Goal: Task Accomplishment & Management: Complete application form

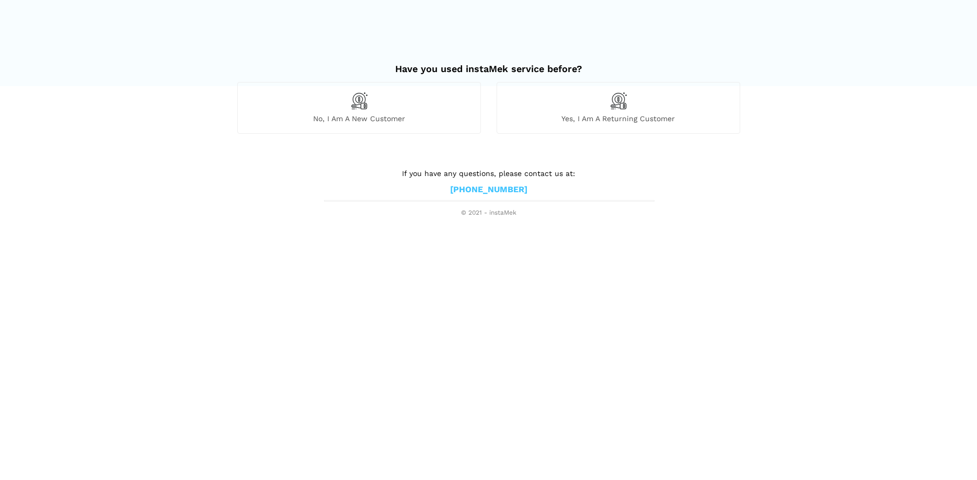
click at [358, 95] on img at bounding box center [359, 101] width 18 height 18
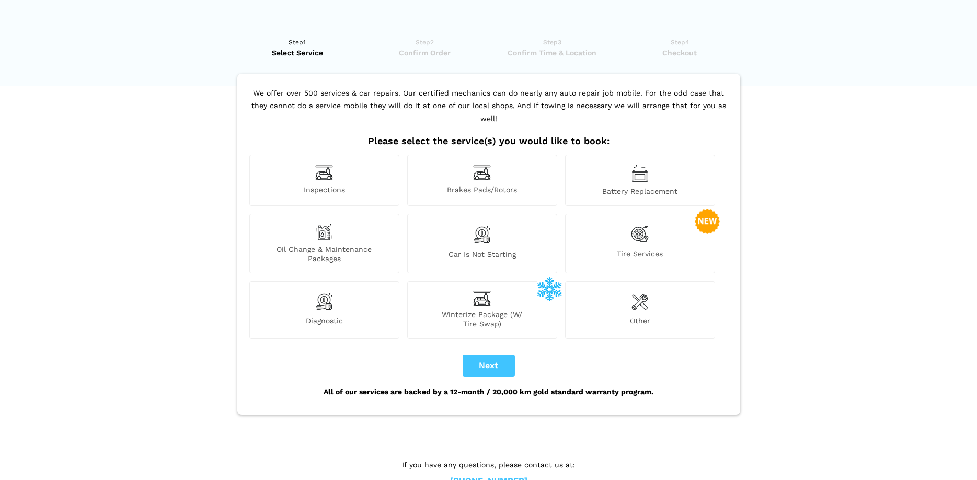
click at [641, 293] on img at bounding box center [640, 301] width 17 height 21
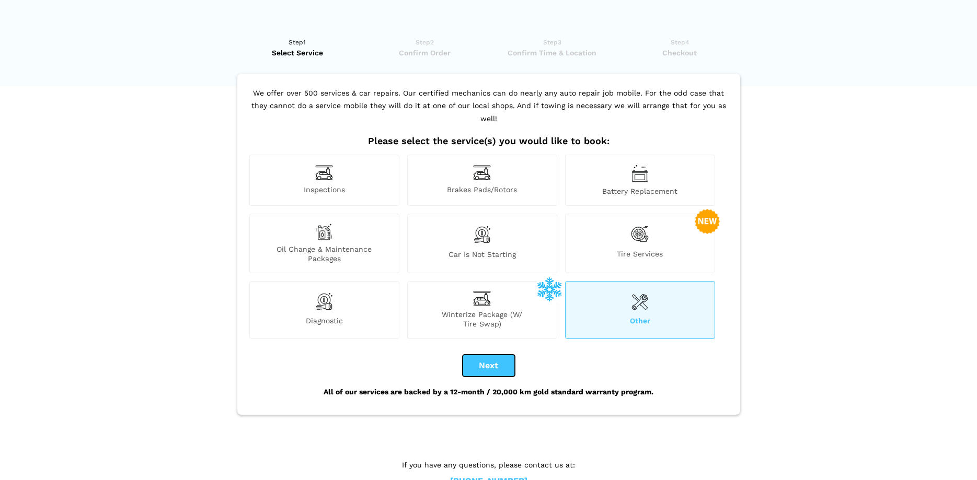
click at [479, 355] on button "Next" at bounding box center [489, 366] width 52 height 22
checkbox input "true"
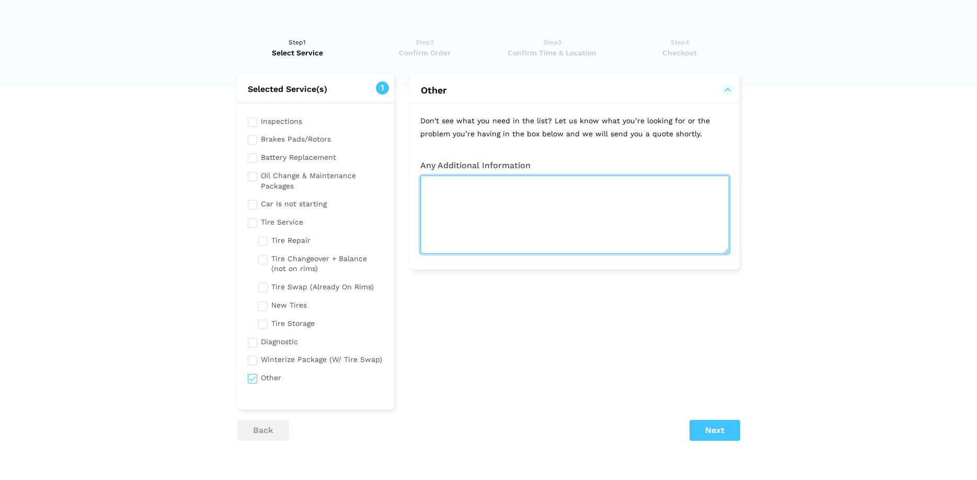
click at [560, 221] on textarea at bounding box center [574, 215] width 309 height 78
type textarea "Serpentine belt came off while driving Water pump is damaged"
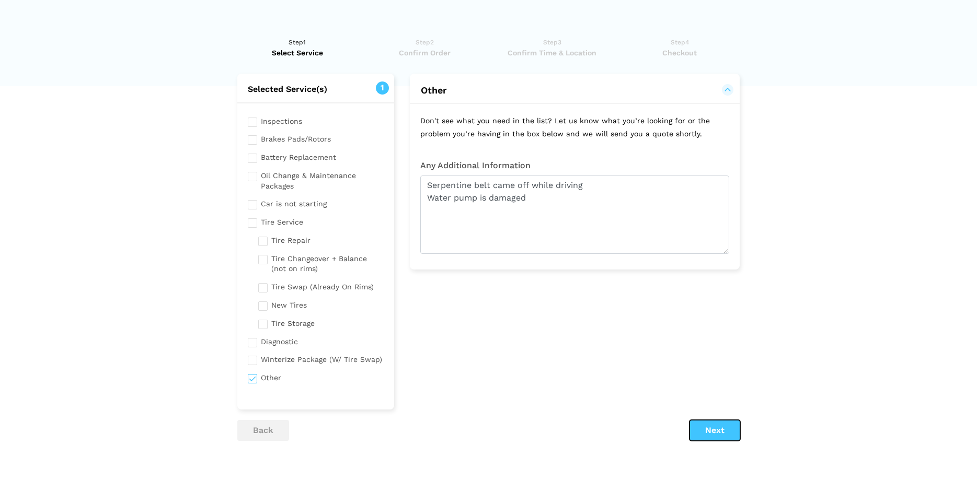
click at [717, 429] on button "Next" at bounding box center [715, 430] width 51 height 21
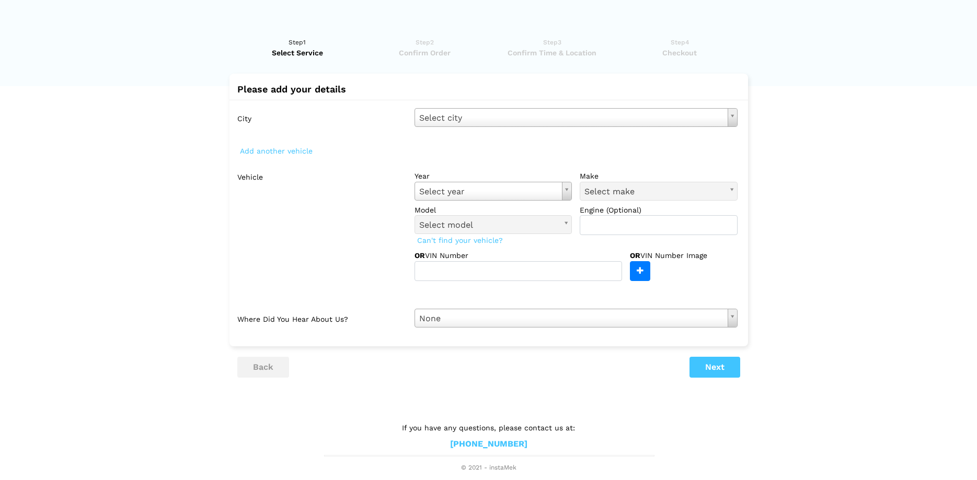
click at [531, 117] on body "Have you used instaMek service before? No, I am a new customer Yes, I am a retu…" at bounding box center [488, 236] width 977 height 473
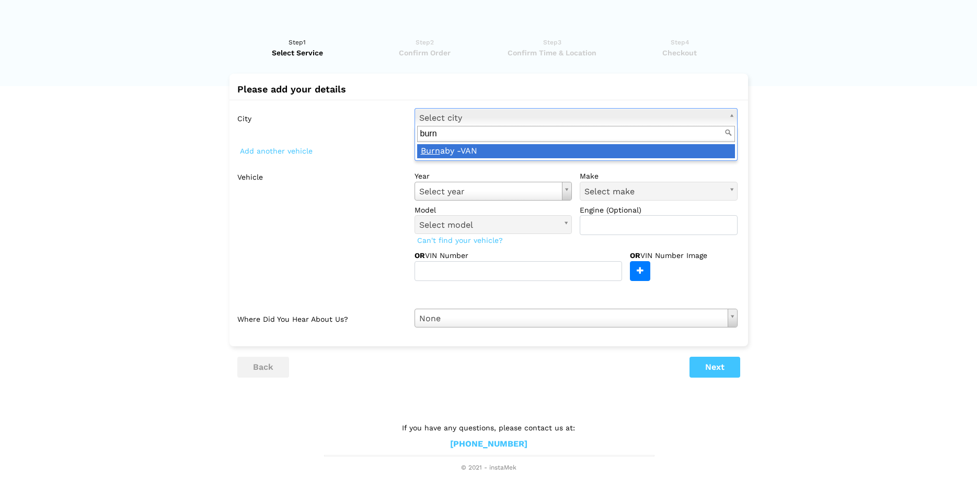
type input "burn"
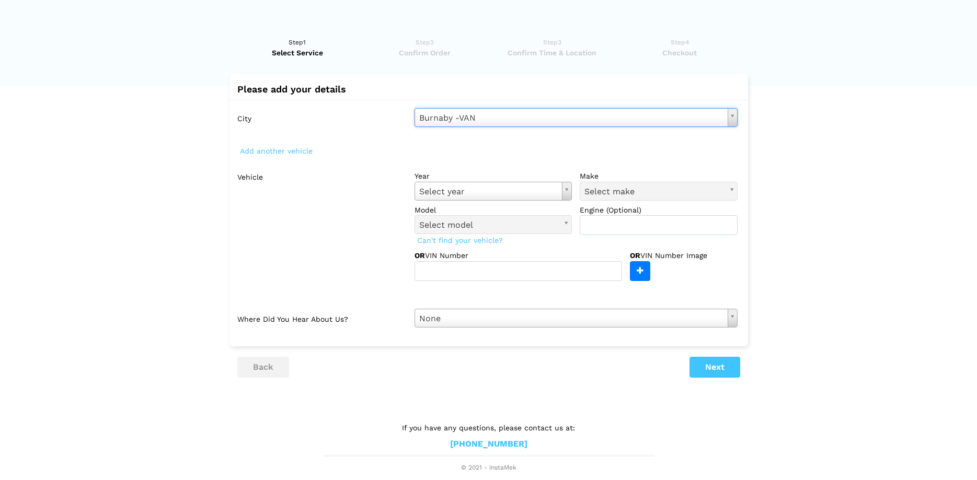
click at [517, 184] on body "Have you used instaMek service before? No, I am a new customer Yes, I am a retu…" at bounding box center [488, 236] width 977 height 473
click at [667, 190] on body "Have you used instaMek service before? No, I am a new customer Yes, I am a retu…" at bounding box center [488, 236] width 977 height 473
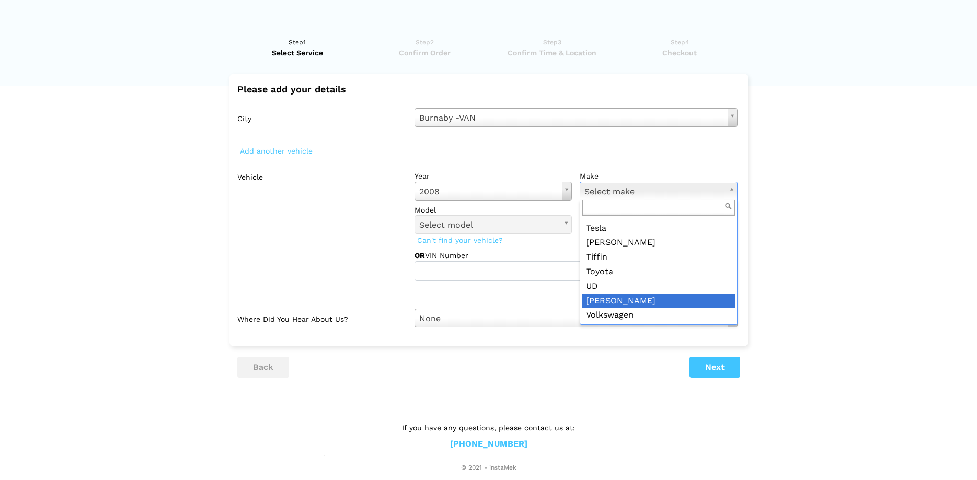
scroll to position [1490, 0]
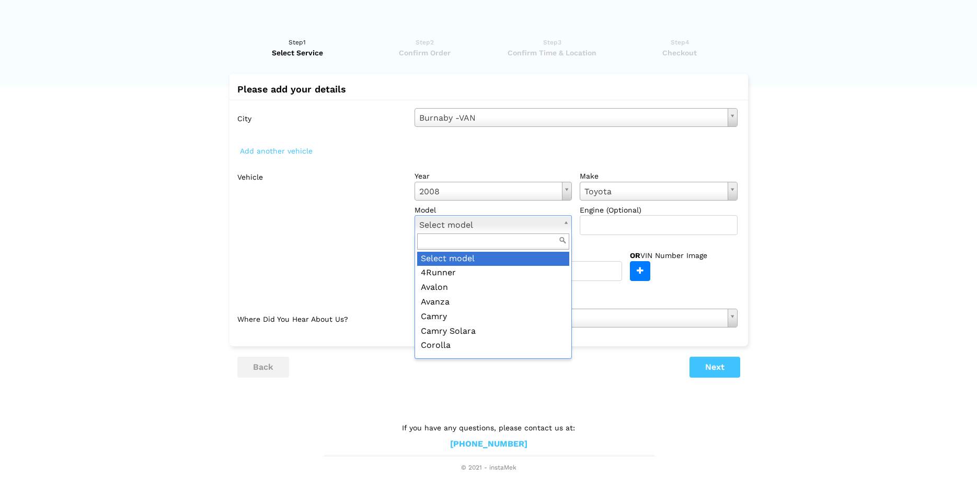
click at [475, 220] on body "Have you used instaMek service before? No, I am a new customer Yes, I am a retu…" at bounding box center [488, 236] width 977 height 473
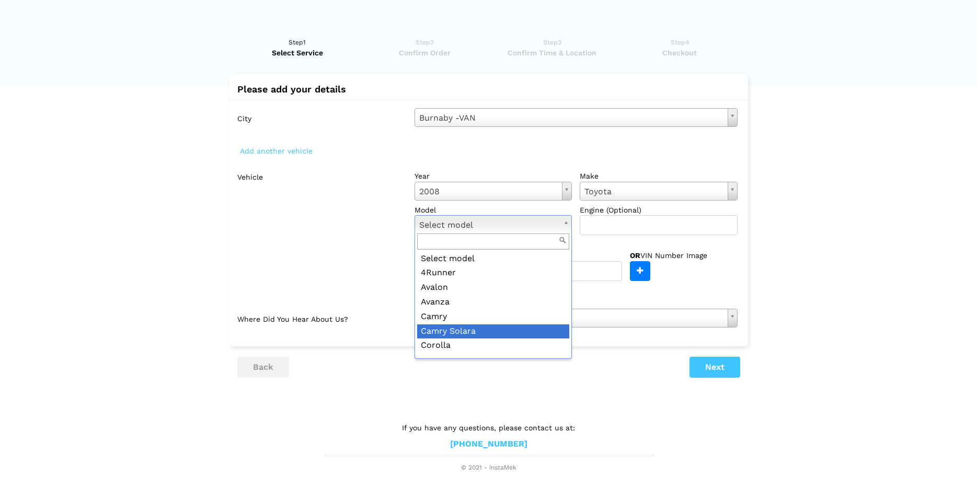
scroll to position [1, 0]
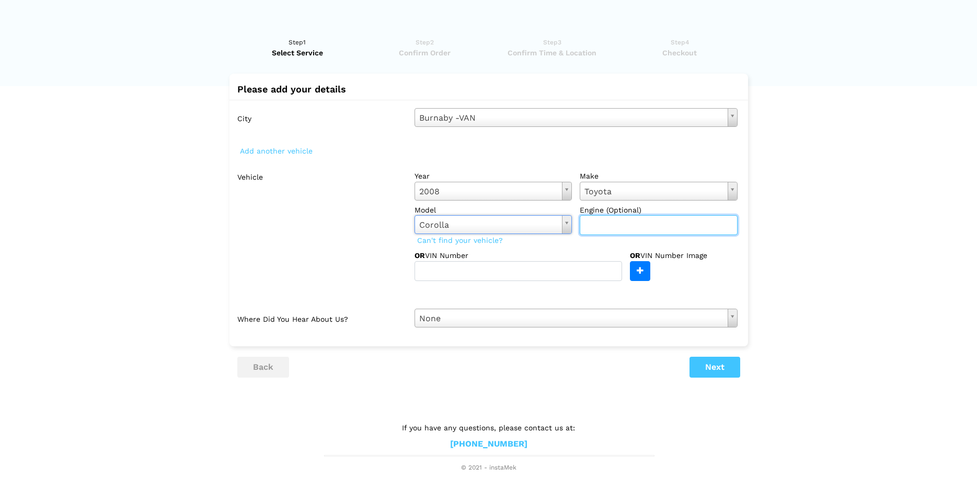
click at [666, 225] on input "text" at bounding box center [659, 225] width 158 height 20
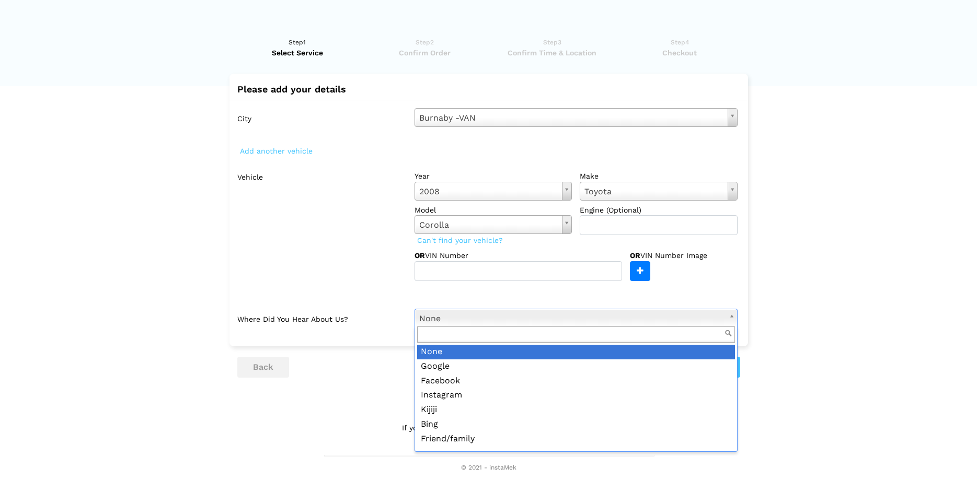
click at [497, 319] on body "Have you used instaMek service before? No, I am a new customer Yes, I am a retu…" at bounding box center [488, 236] width 977 height 473
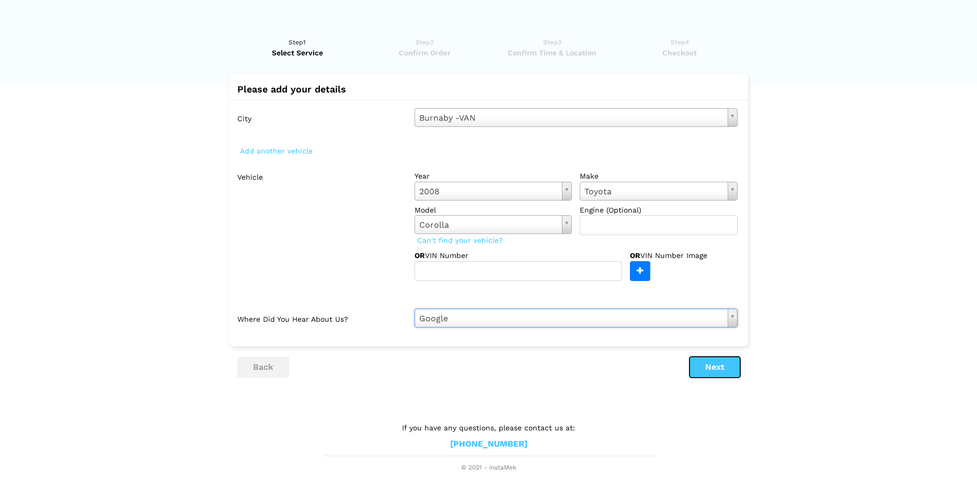
click at [713, 364] on button "Next" at bounding box center [715, 367] width 51 height 21
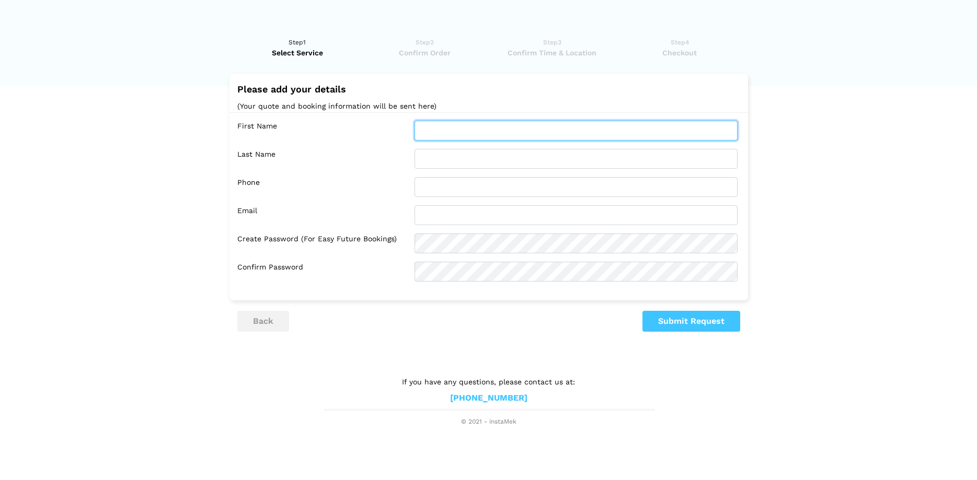
click at [470, 131] on input "text" at bounding box center [576, 131] width 323 height 20
type input "[PERSON_NAME]"
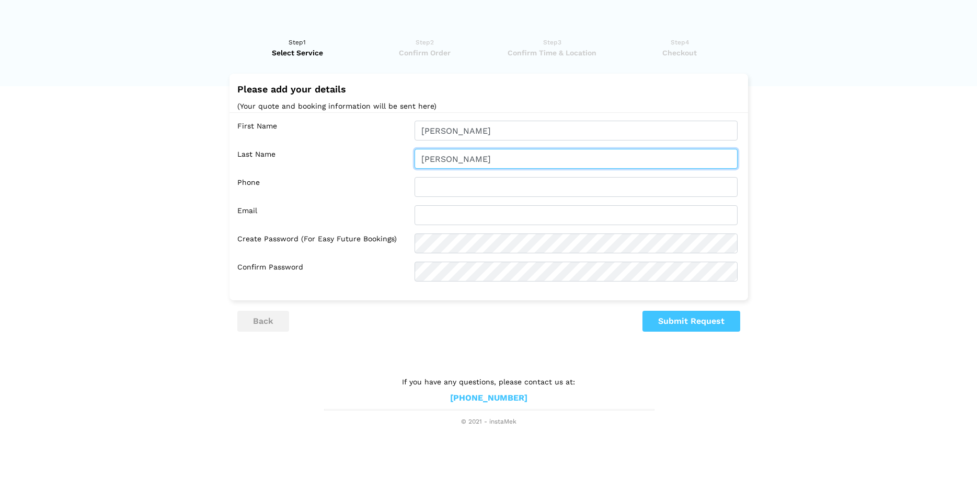
type input "[PERSON_NAME]"
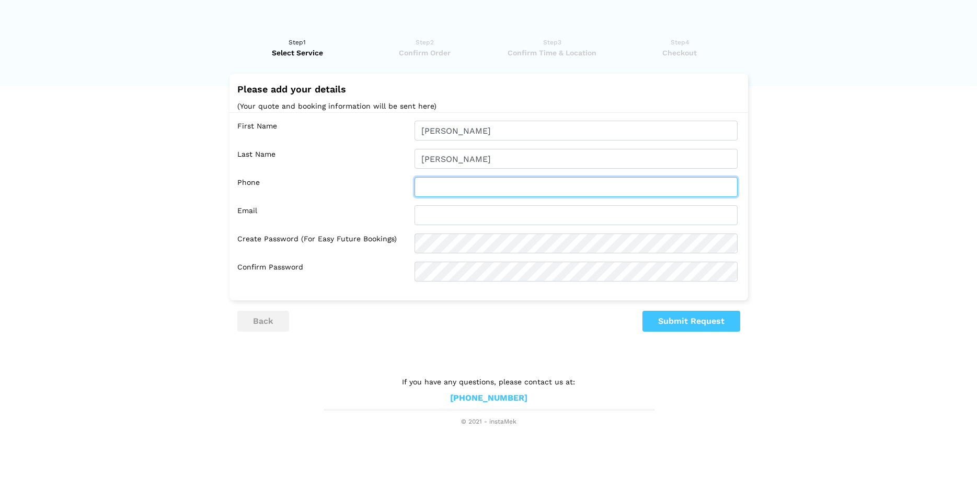
click at [441, 180] on input "text" at bounding box center [576, 187] width 323 height 20
type input "[PHONE_NUMBER]"
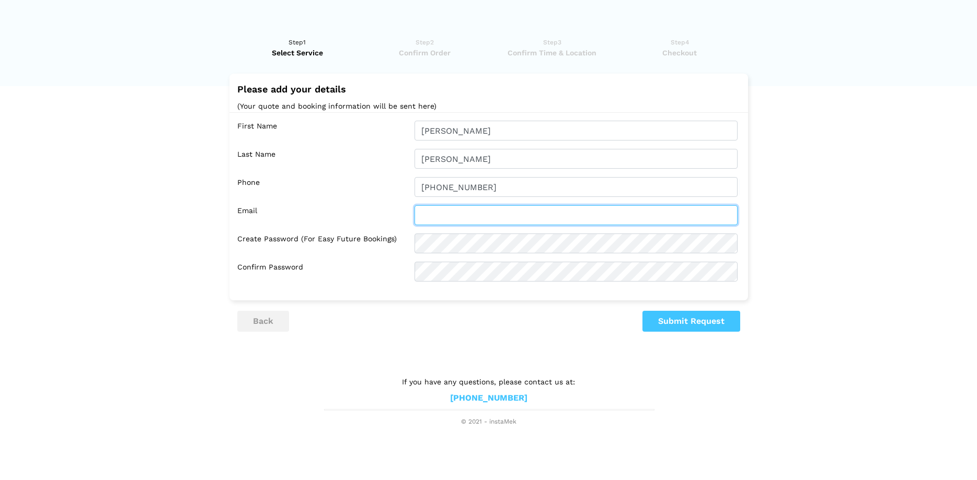
click at [451, 212] on input "text" at bounding box center [576, 215] width 323 height 20
type input "[EMAIL_ADDRESS][DOMAIN_NAME]"
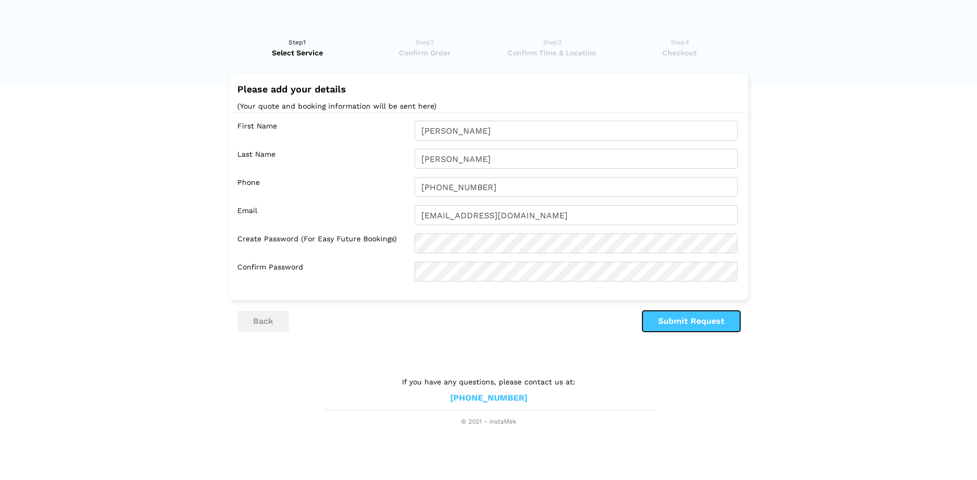
click at [674, 319] on button "Submit Request" at bounding box center [692, 321] width 98 height 21
